Goal: Consume media (video, audio)

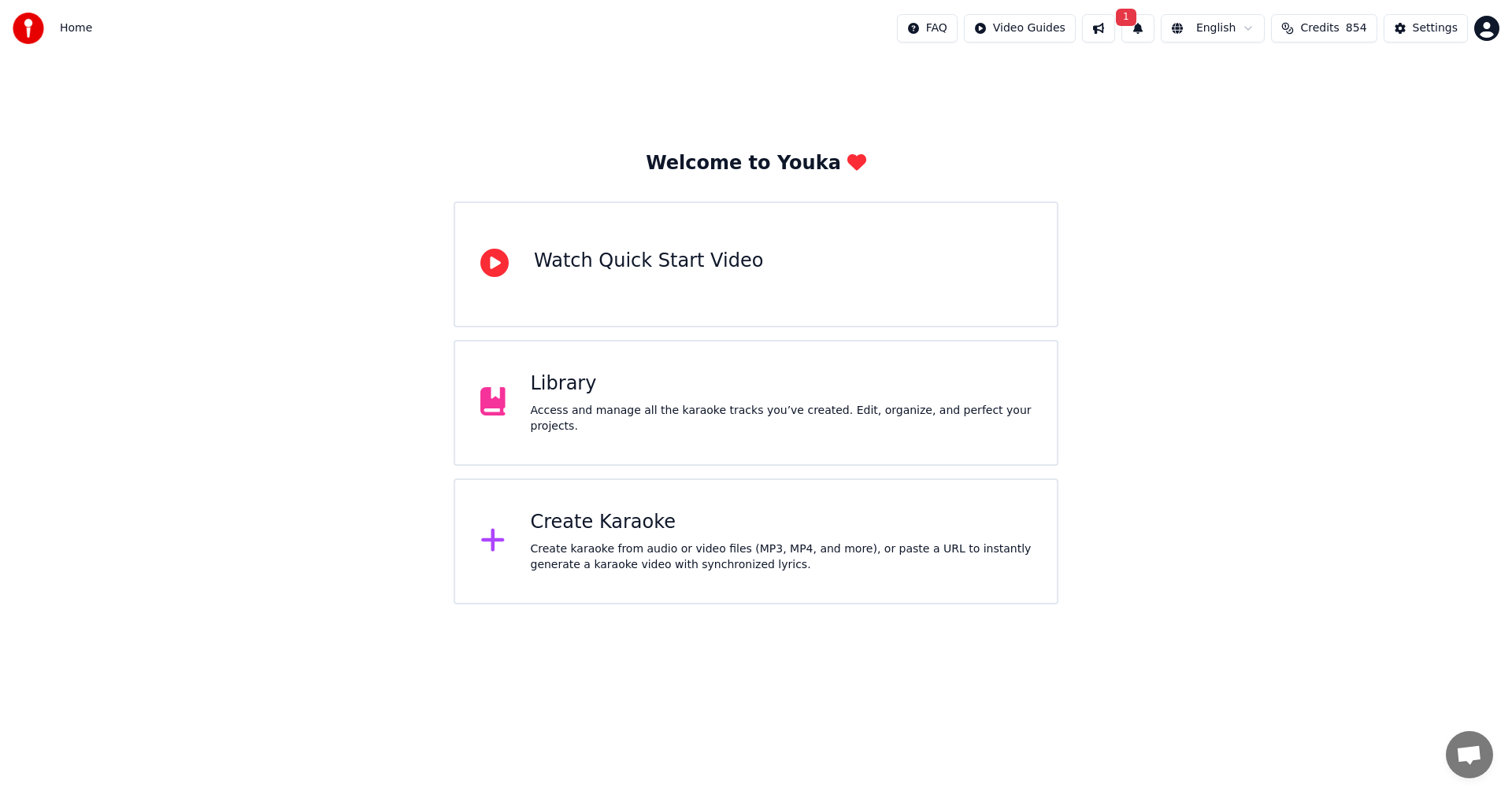
click at [575, 397] on div "Library" at bounding box center [781, 384] width 501 height 25
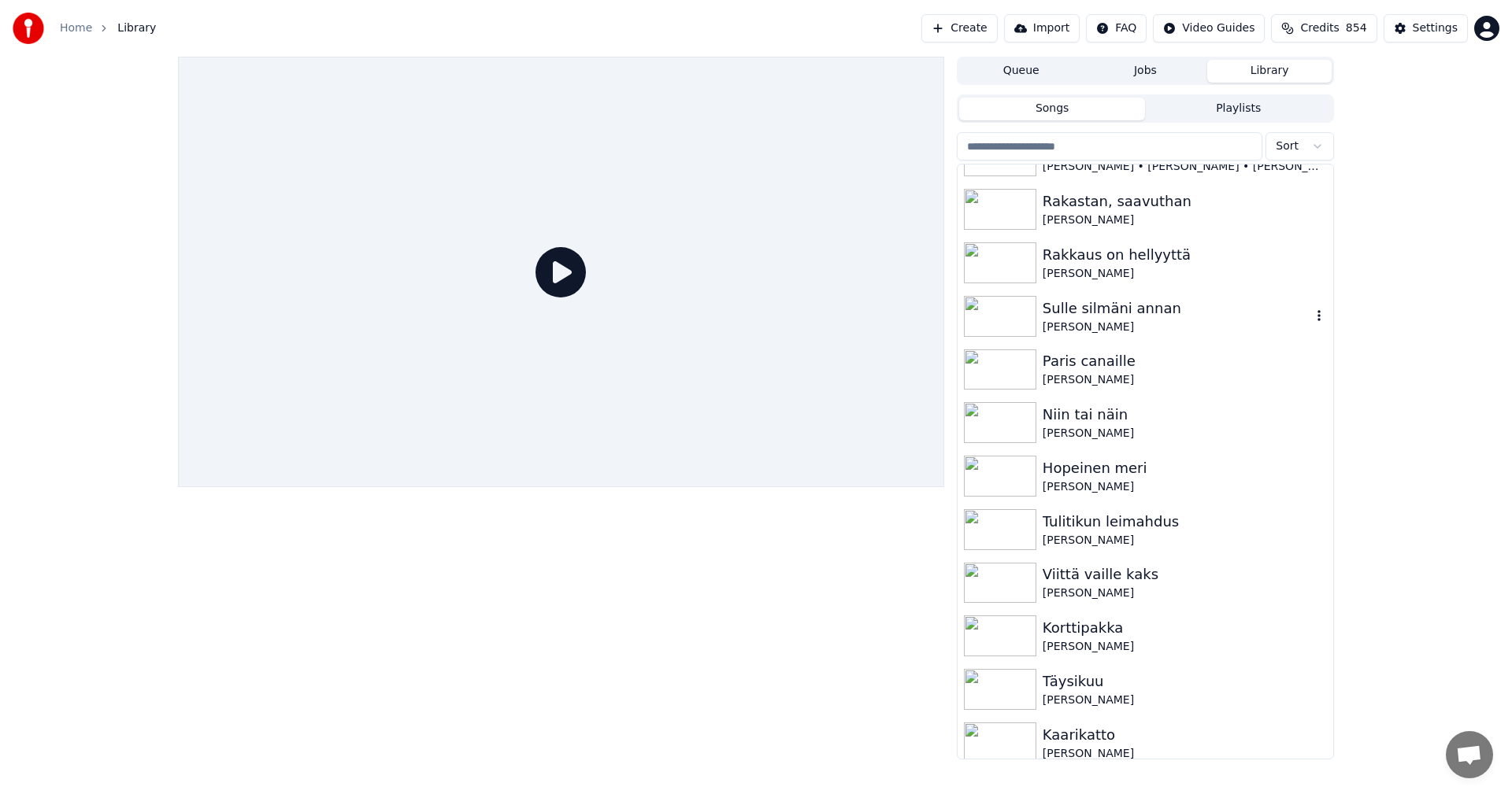
scroll to position [315, 0]
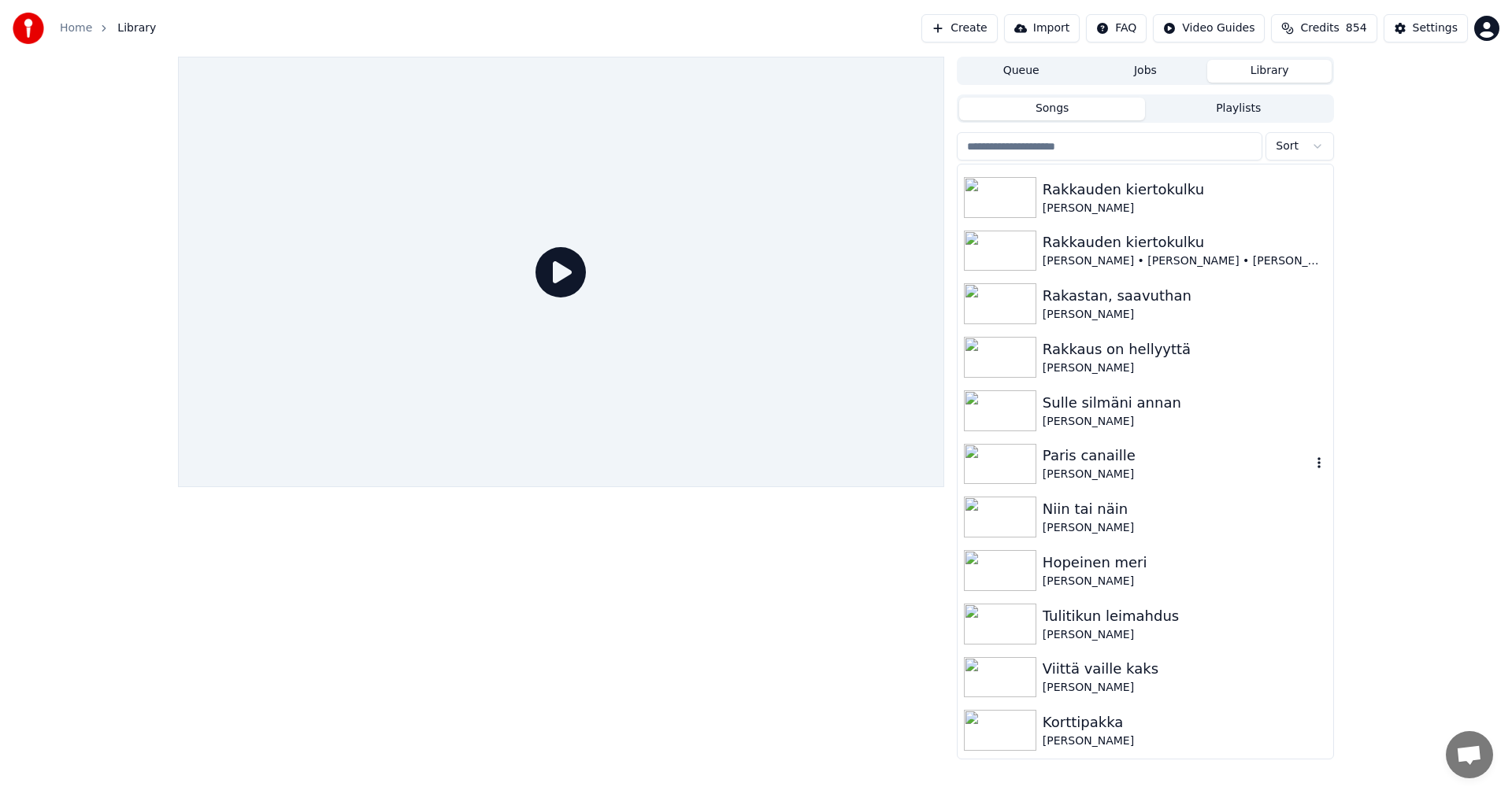
click at [1031, 468] on img at bounding box center [1000, 464] width 72 height 41
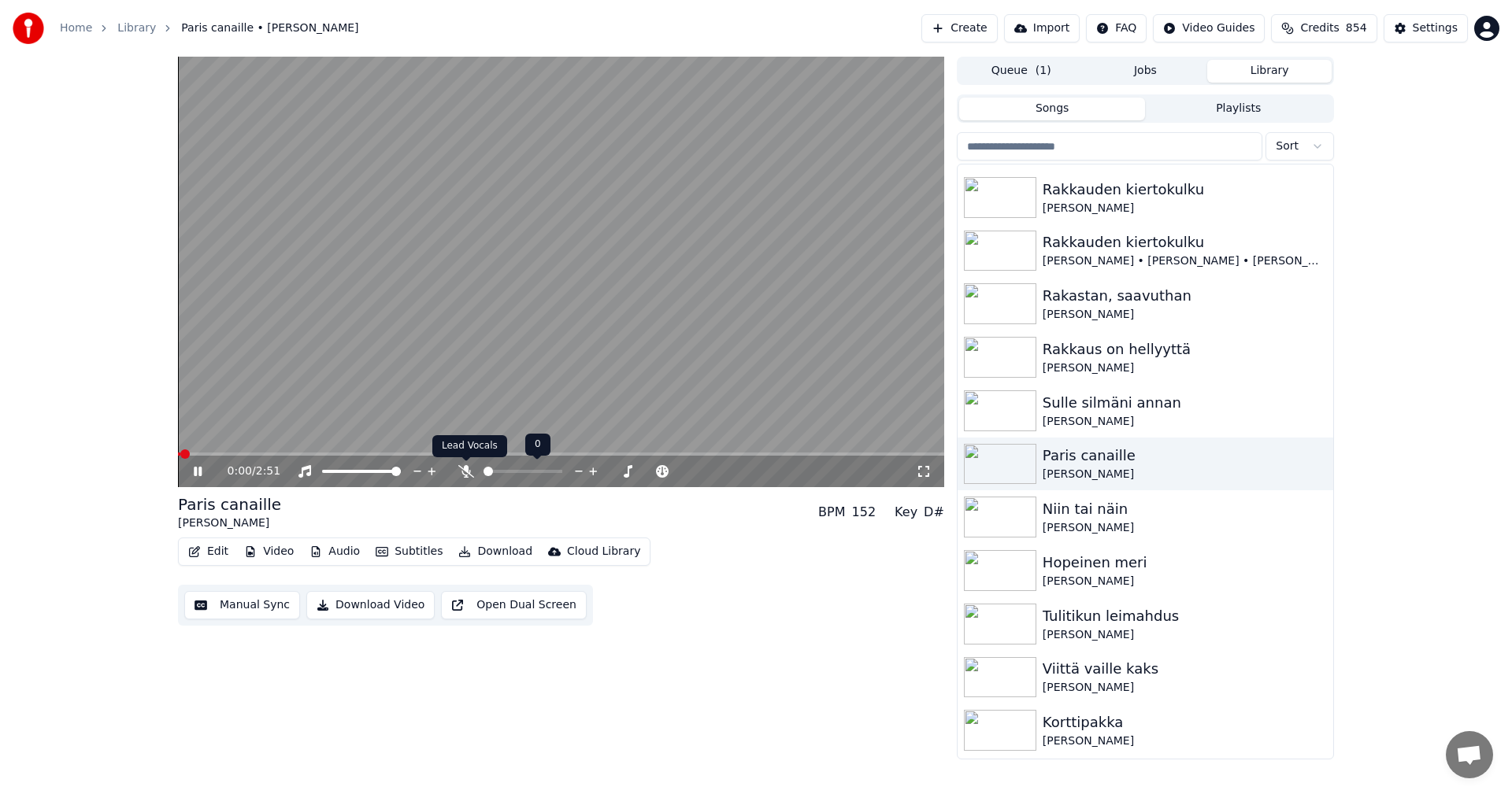
click at [459, 471] on icon at bounding box center [466, 472] width 16 height 13
click at [300, 454] on span at bounding box center [561, 455] width 767 height 4
click at [332, 455] on span at bounding box center [561, 455] width 767 height 4
click at [342, 455] on span at bounding box center [265, 455] width 175 height 4
click at [342, 455] on span at bounding box center [263, 455] width 170 height 4
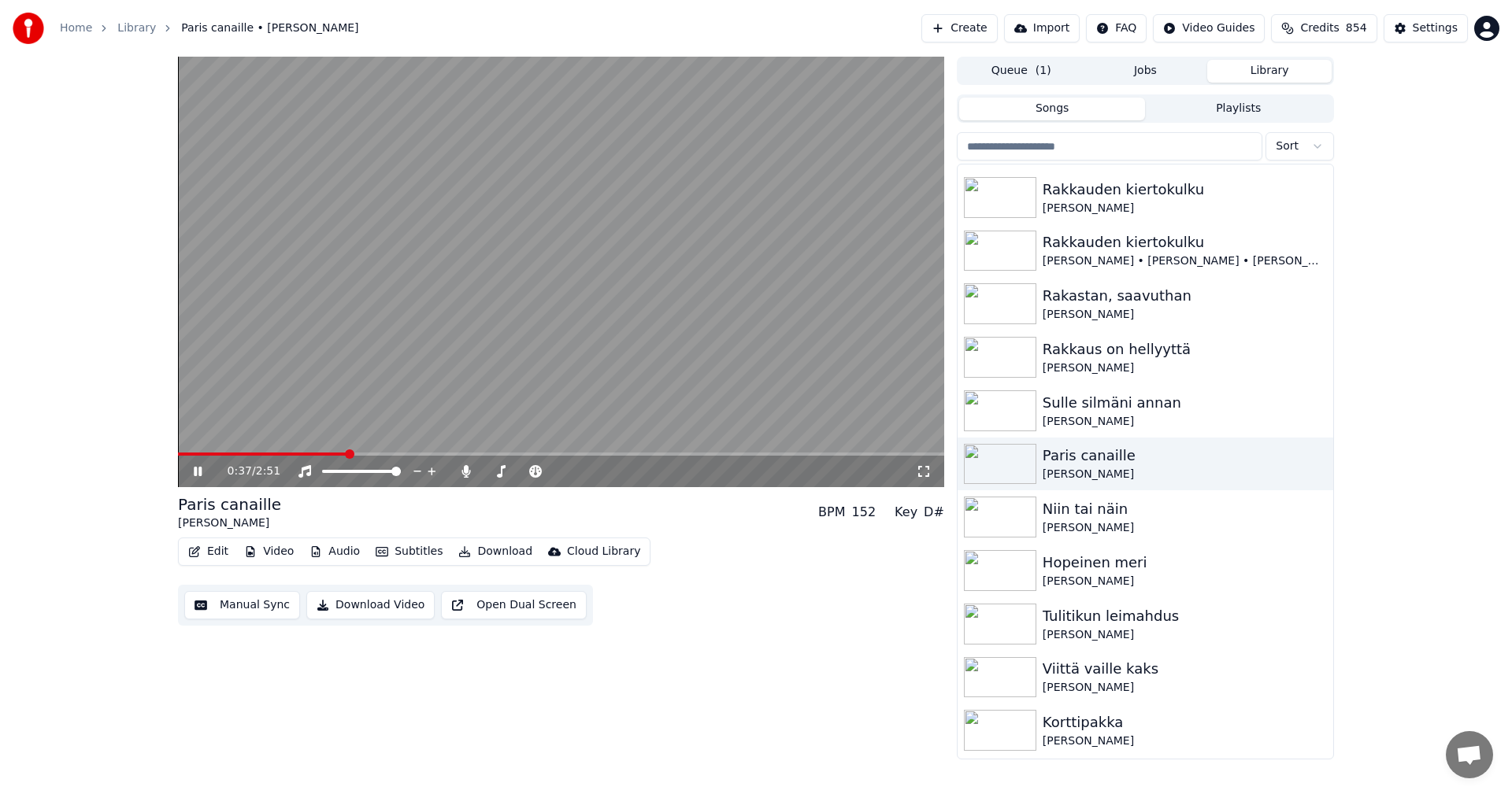
click at [334, 455] on span at bounding box center [262, 455] width 169 height 4
click at [329, 455] on span at bounding box center [258, 455] width 161 height 4
click at [203, 470] on icon at bounding box center [208, 472] width 37 height 13
